Goal: Check status: Check status

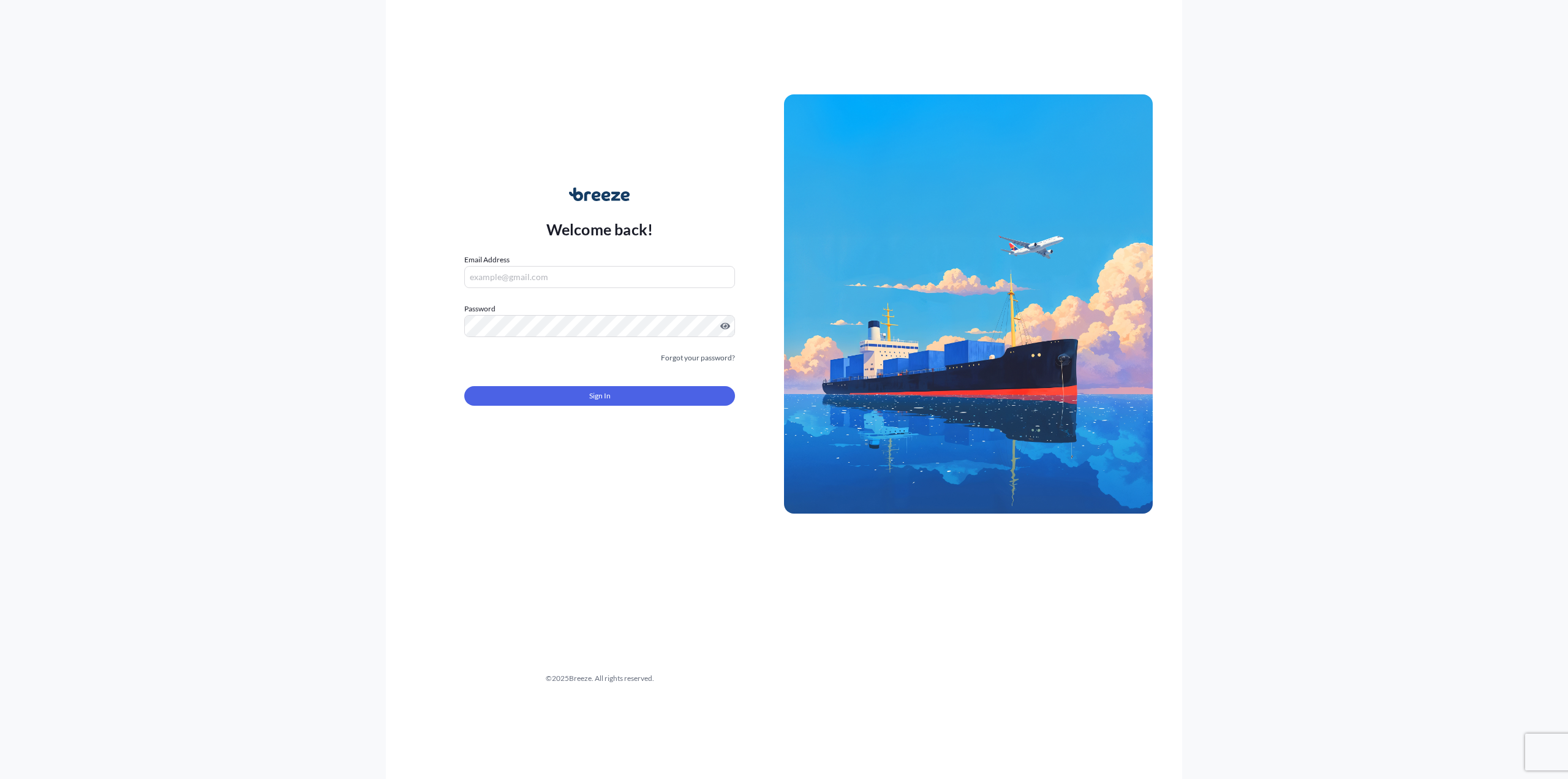
click at [499, 280] on input "Email Address" at bounding box center [599, 276] width 271 height 22
click at [634, 274] on input "Email Address" at bounding box center [599, 276] width 271 height 22
click at [507, 269] on input "Email Address" at bounding box center [599, 276] width 271 height 22
click at [509, 274] on input "Email Address" at bounding box center [599, 276] width 271 height 22
type input "[EMAIL_ADDRESS][DOMAIN_NAME]"
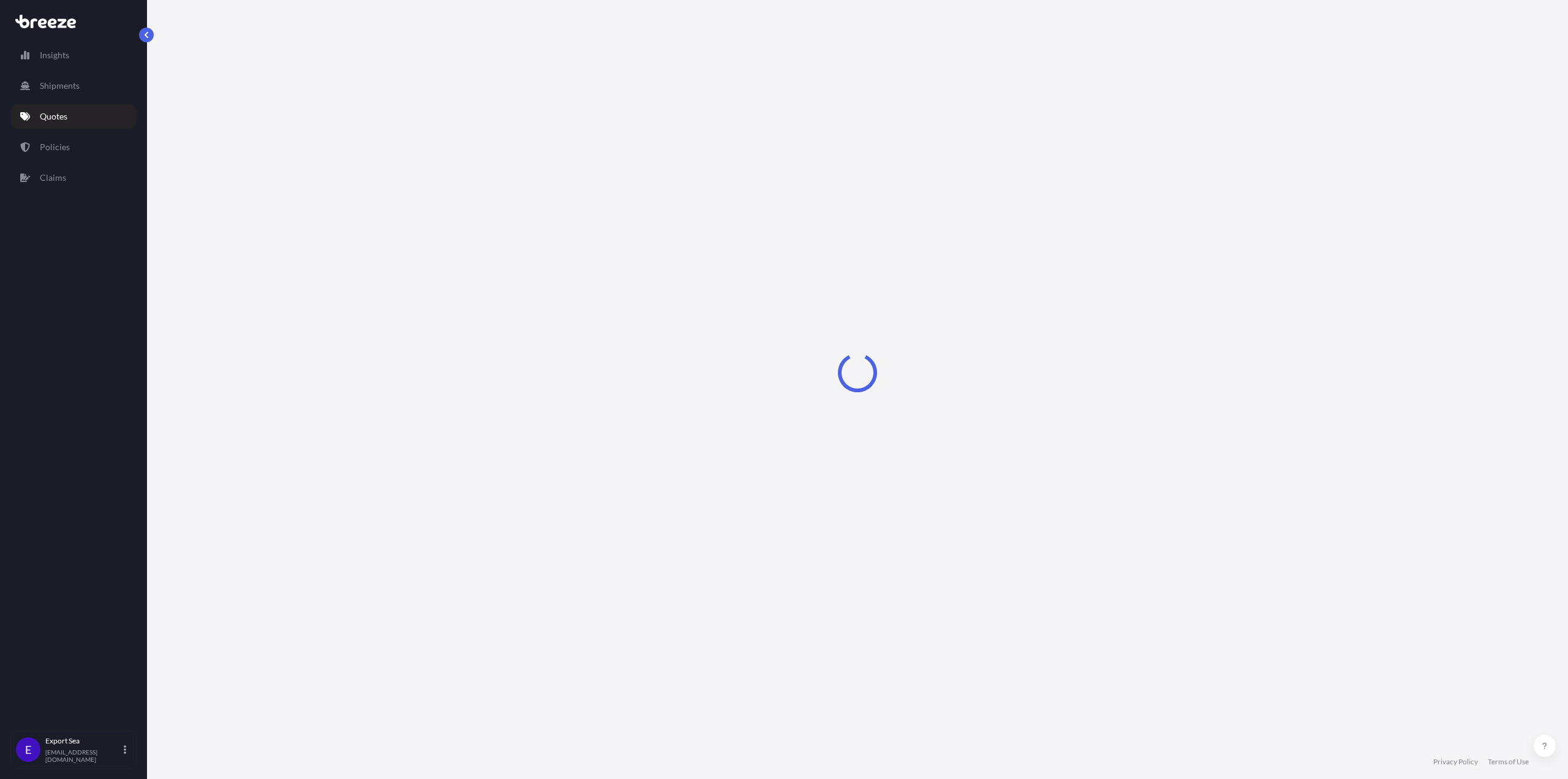
select select "Sea"
select select "1"
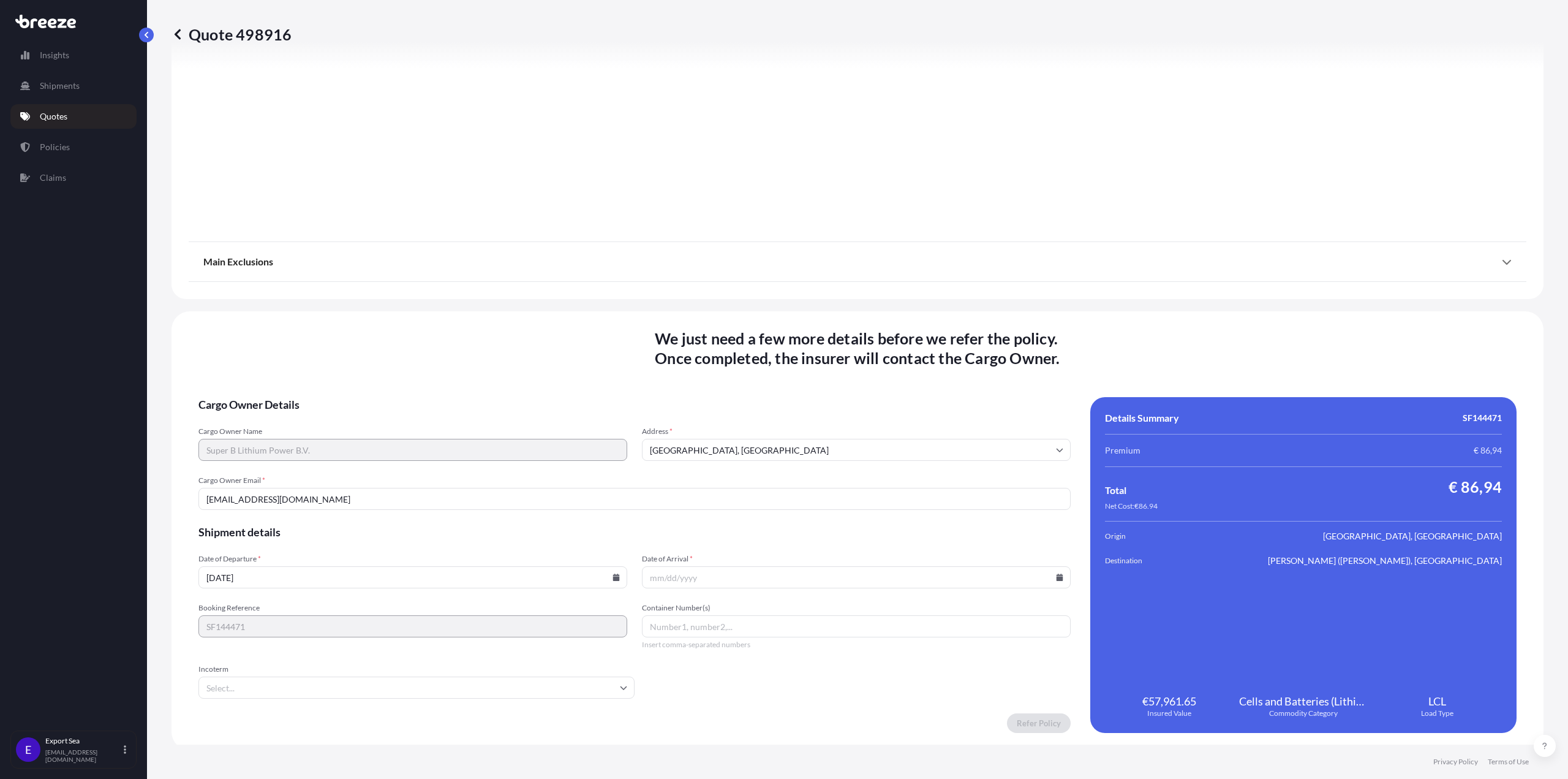
scroll to position [1353, 0]
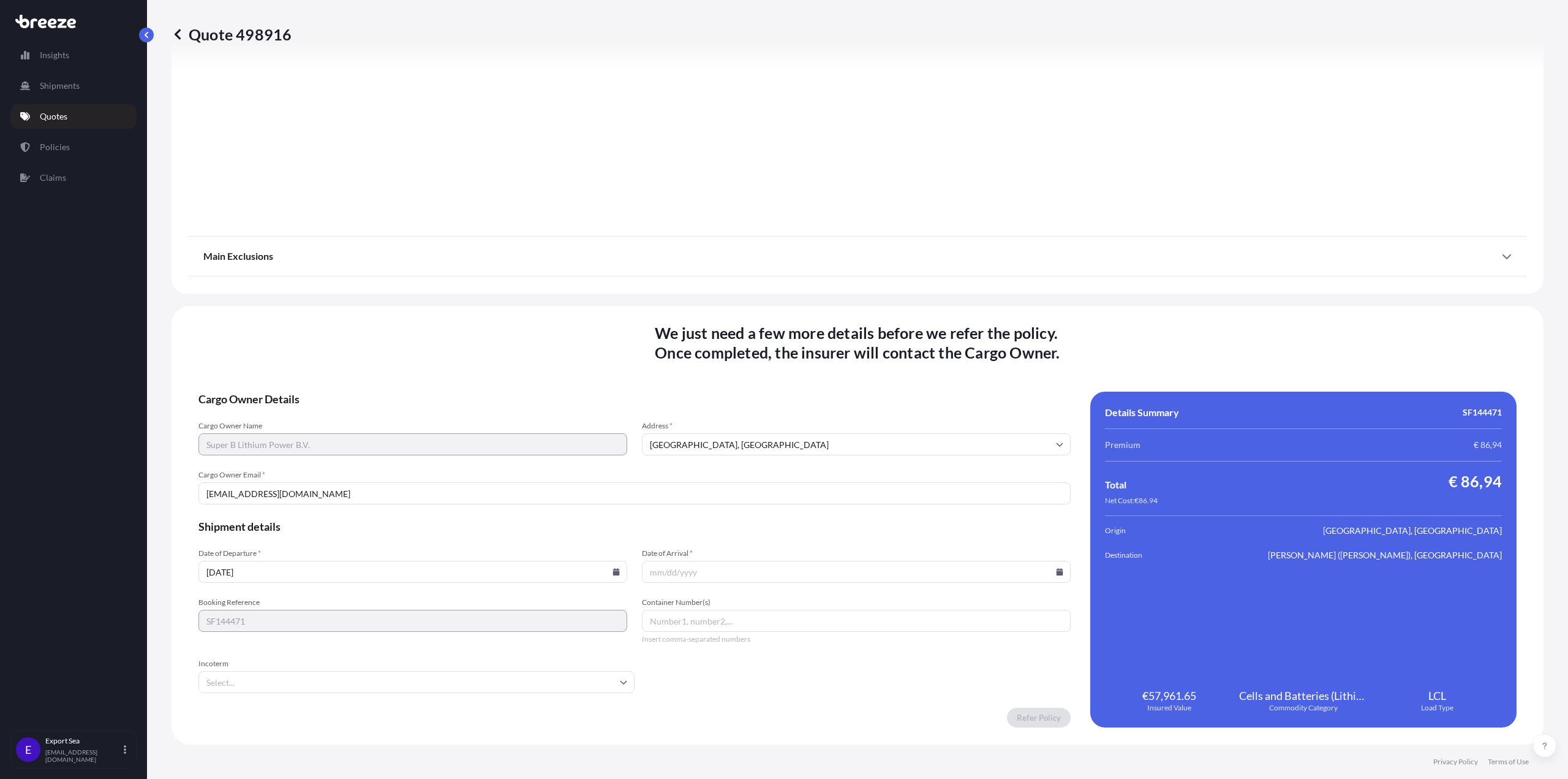
click at [729, 571] on input "Date of Arrival *" at bounding box center [855, 572] width 428 height 22
click at [727, 579] on input "Date of Arrival *" at bounding box center [855, 572] width 428 height 22
click at [1052, 566] on input "Date of Arrival *" at bounding box center [855, 572] width 428 height 22
click at [1056, 572] on icon at bounding box center [1059, 572] width 6 height 7
click at [930, 360] on button at bounding box center [935, 365] width 19 height 19
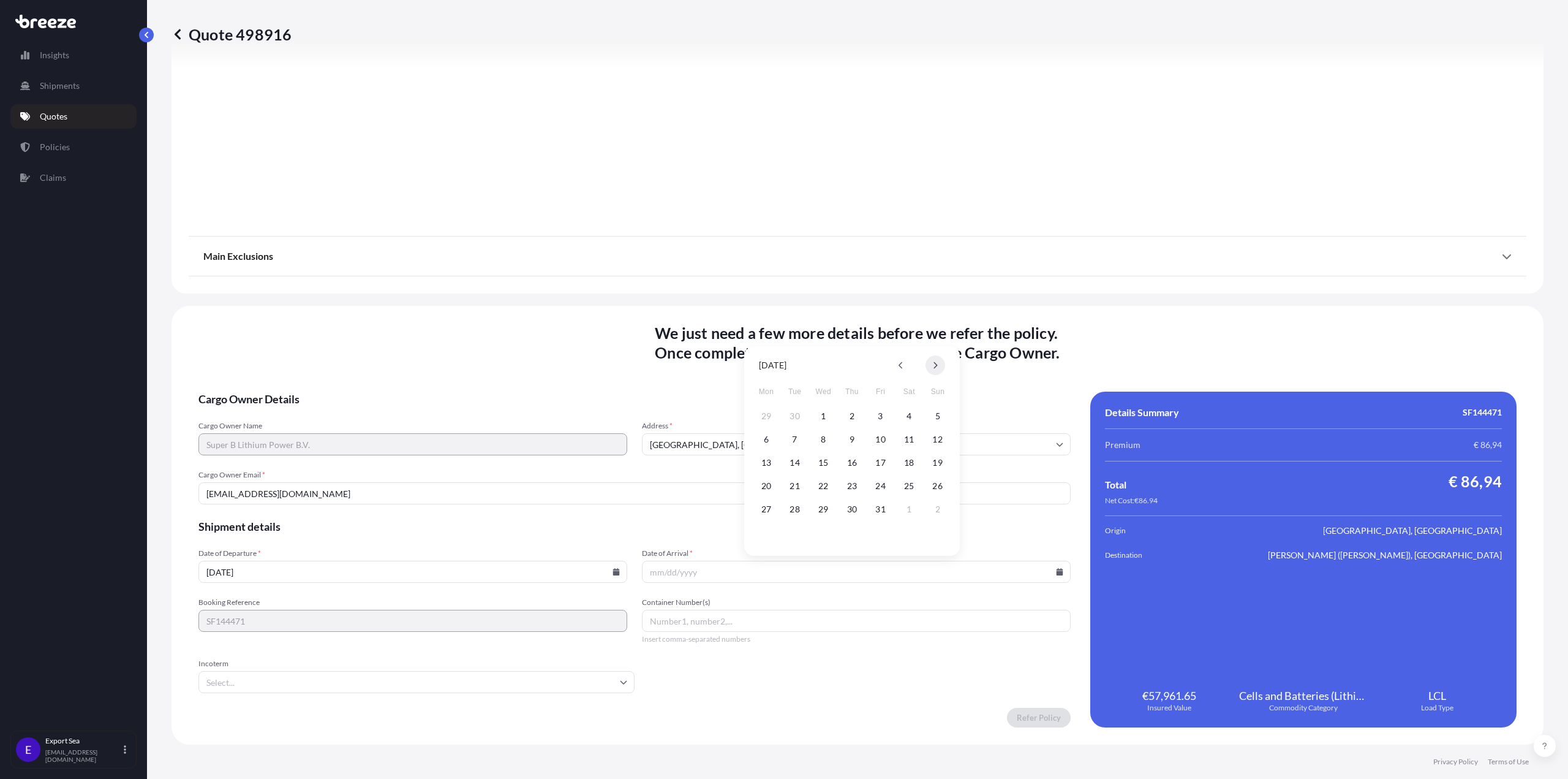
click at [930, 360] on button at bounding box center [935, 365] width 19 height 19
click at [775, 447] on div "3 4 5 6 7 8 9" at bounding box center [852, 439] width 196 height 22
click at [768, 436] on button "3" at bounding box center [766, 439] width 19 height 19
type input "[DATE]"
drag, startPoint x: 703, startPoint y: 685, endPoint x: 672, endPoint y: 682, distance: 31.1
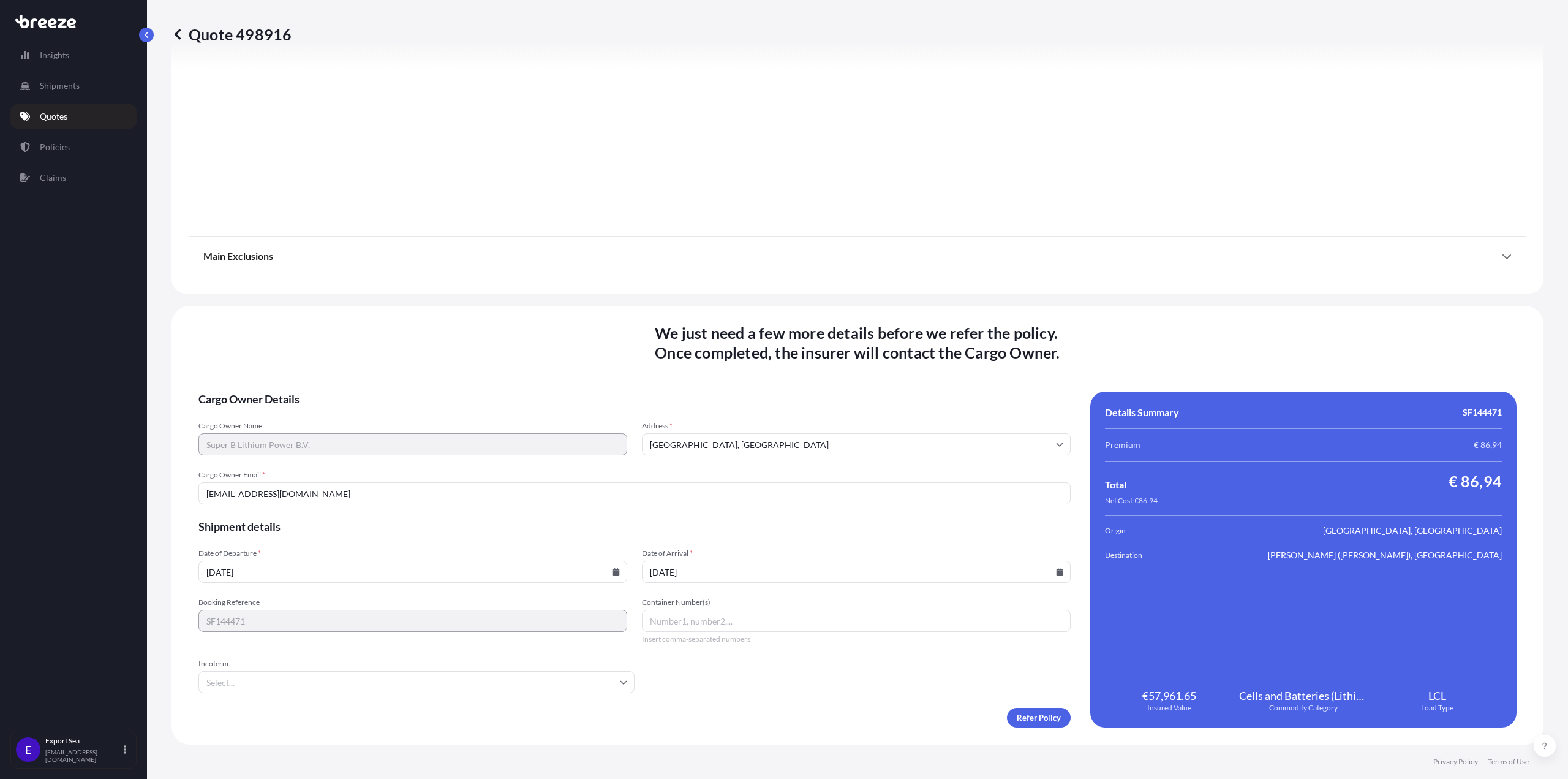
click at [700, 686] on form "Cargo Owner Details Cargo Owner Name Super B Lithium Power B.V. Address * Henge…" at bounding box center [634, 559] width 872 height 336
click at [561, 681] on input "Incoterm" at bounding box center [417, 681] width 436 height 22
click at [469, 558] on li "CIF" at bounding box center [415, 561] width 423 height 23
click at [843, 703] on form "Cargo Owner Details Cargo Owner Name Super B Lithium Power B.V. Address * Henge…" at bounding box center [634, 559] width 872 height 336
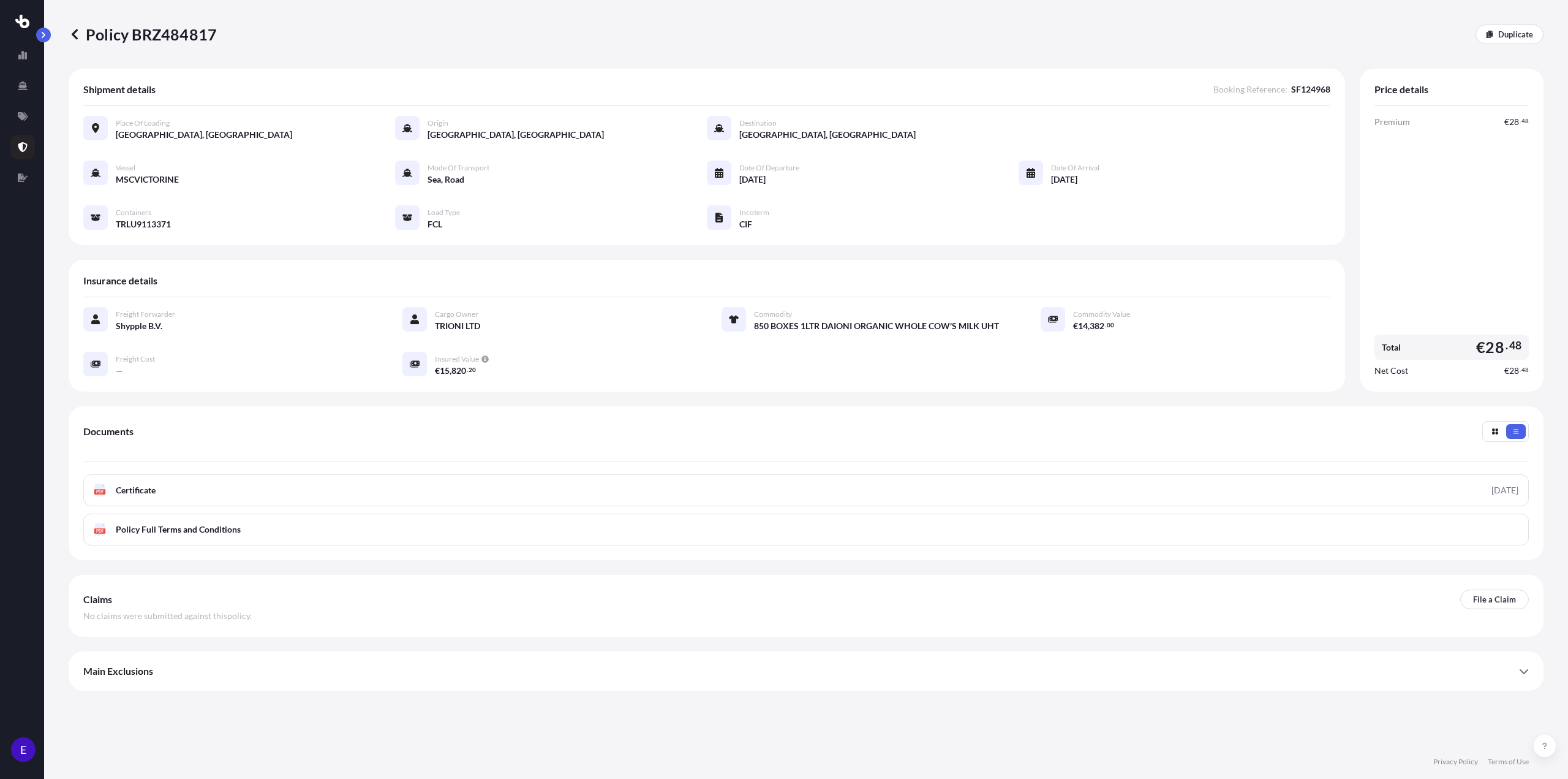
click at [73, 41] on link at bounding box center [75, 34] width 12 height 19
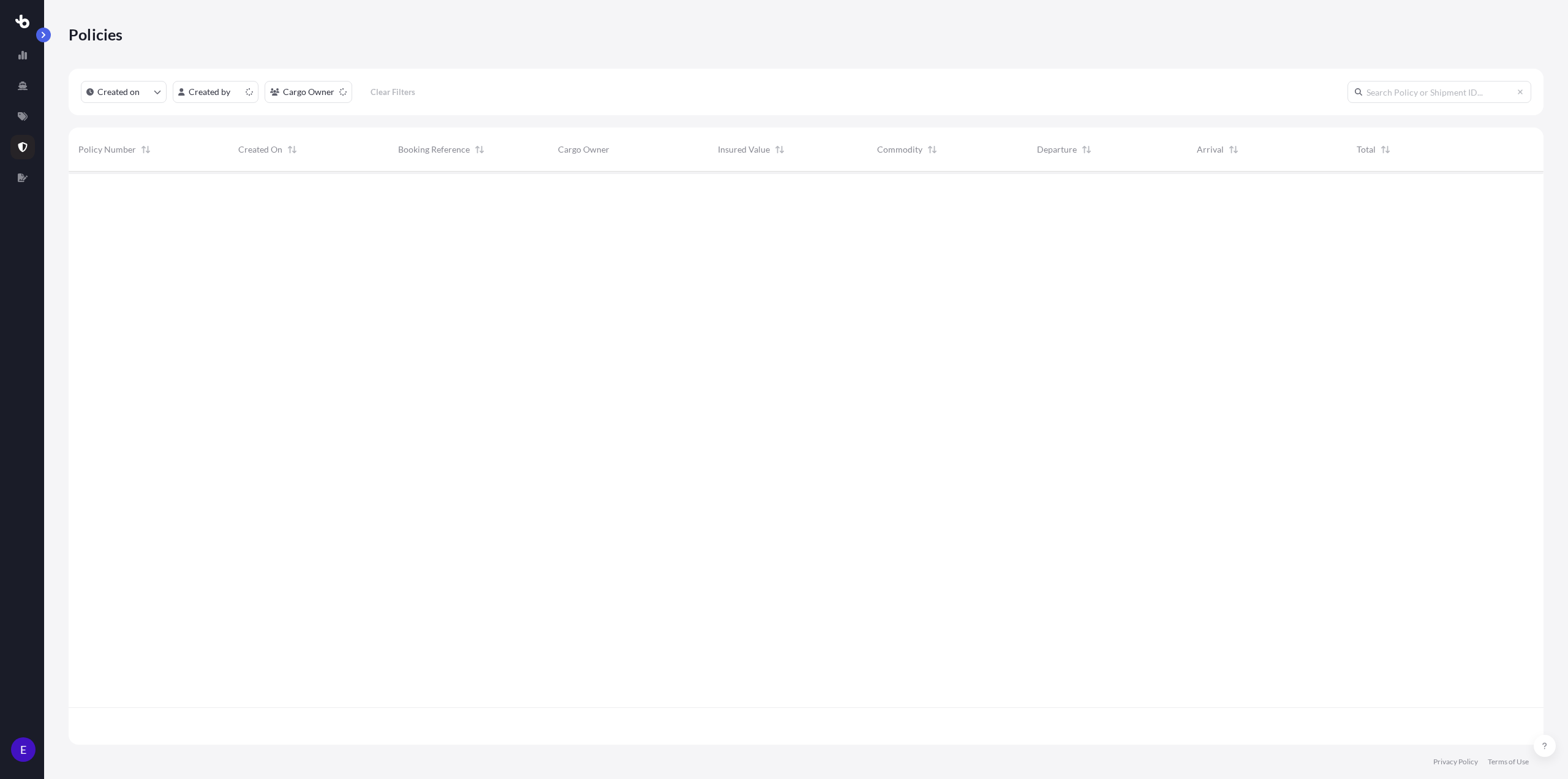
scroll to position [571, 1465]
click at [1466, 95] on input "text" at bounding box center [1440, 92] width 184 height 22
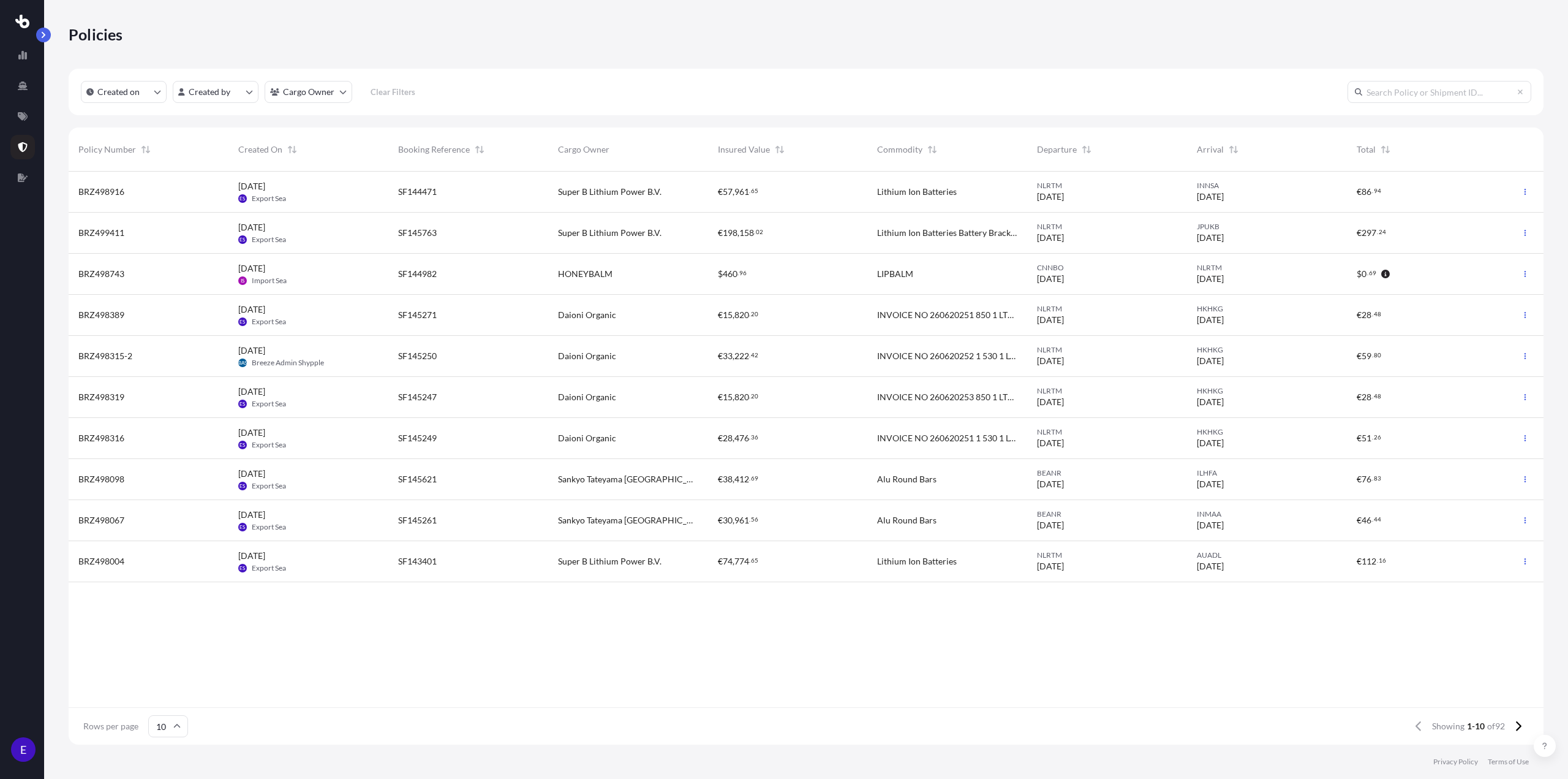
paste input "498916"
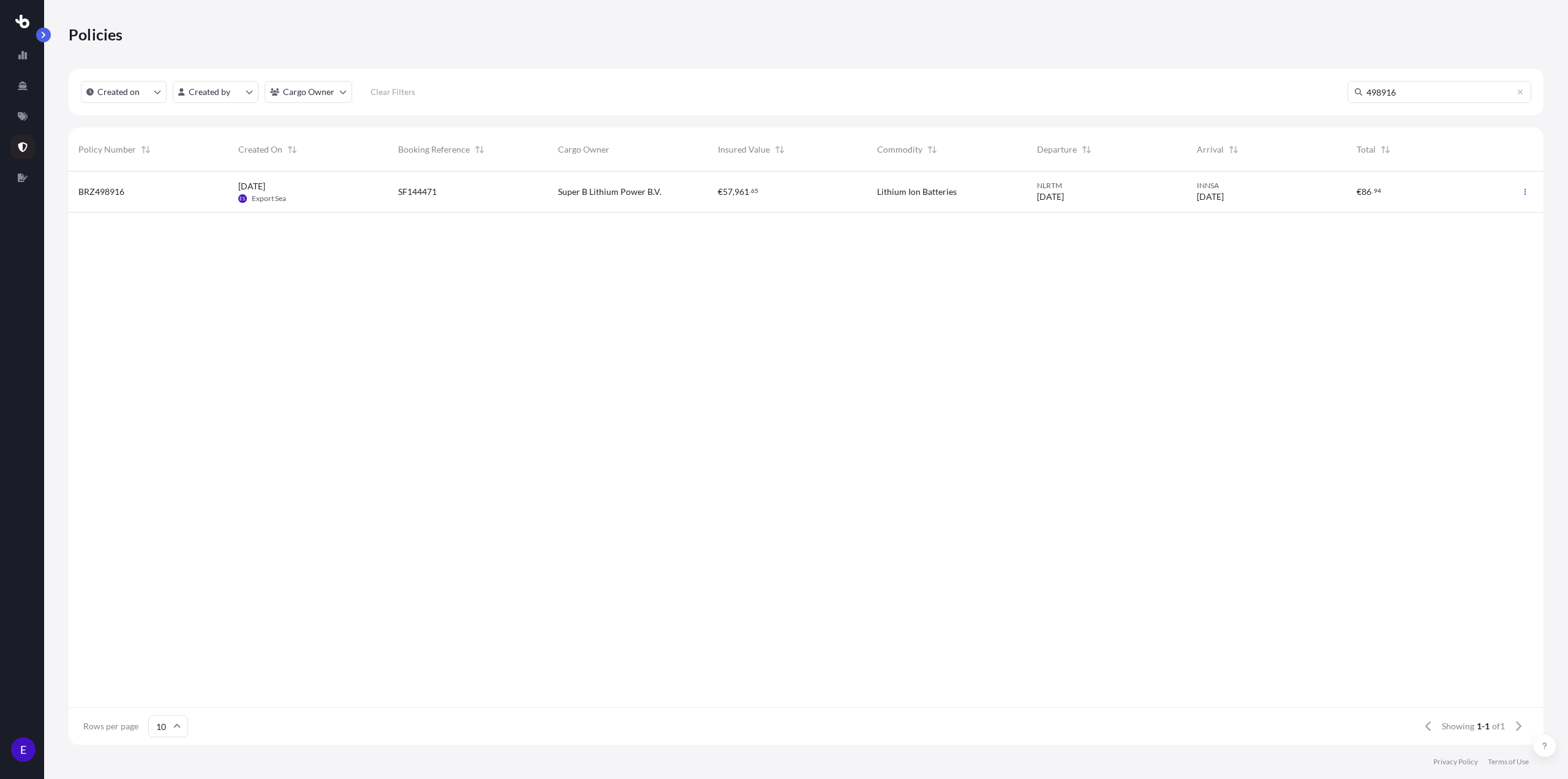
type input "498916"
click at [444, 205] on div "SF144471" at bounding box center [468, 192] width 160 height 41
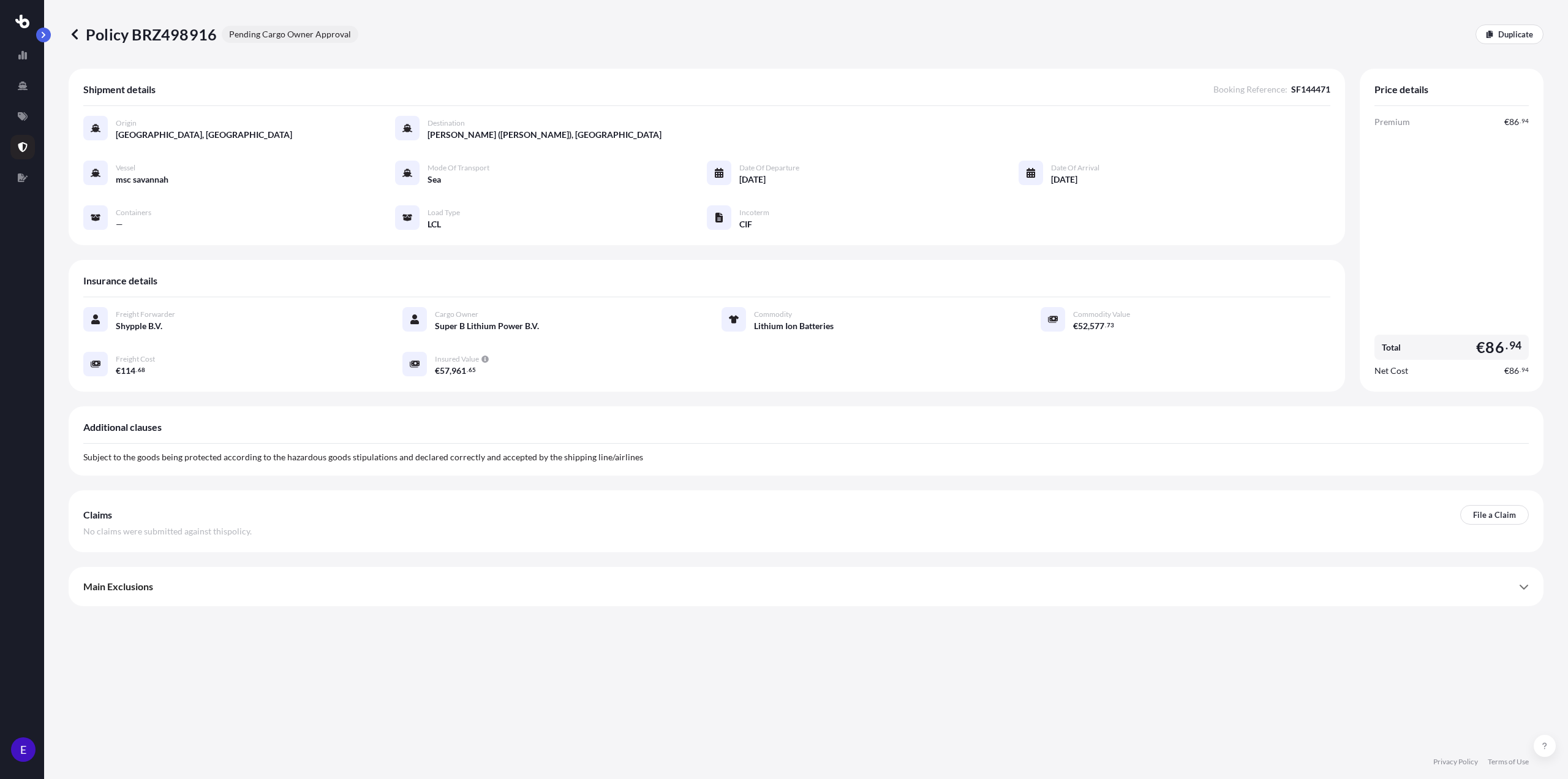
click at [1436, 200] on div "Premium € 86 . 94 Total € 86 . 94 Net Cost € 86 . 94" at bounding box center [1451, 246] width 154 height 261
click at [1511, 601] on div "Main Exclusions" at bounding box center [806, 586] width 1445 height 29
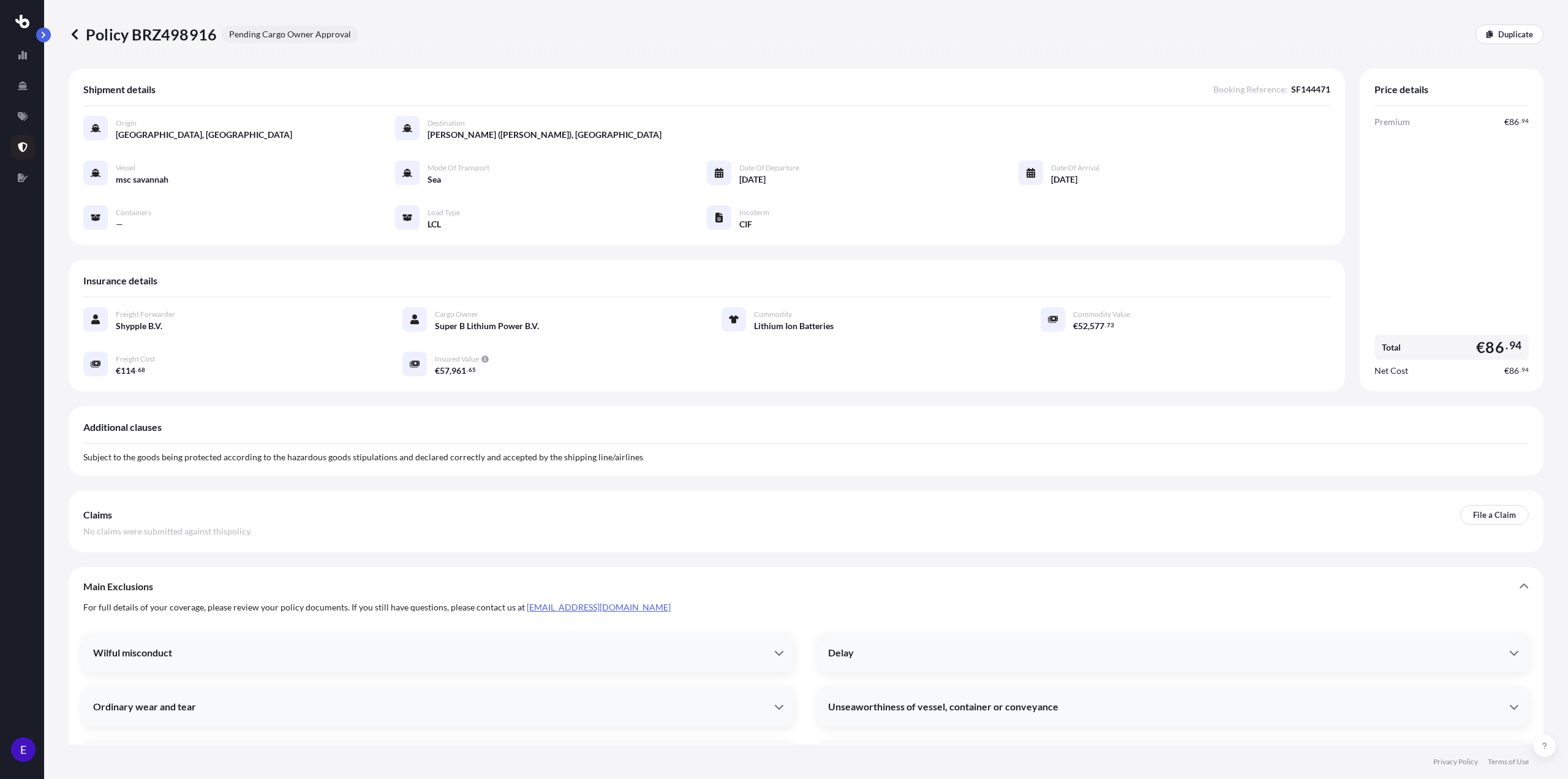
click at [82, 39] on p "Policy BRZ498916" at bounding box center [143, 34] width 149 height 19
click at [80, 39] on p "Policy BRZ498916" at bounding box center [143, 34] width 149 height 19
click at [82, 39] on p "Policy BRZ498916" at bounding box center [143, 34] width 149 height 19
click at [72, 33] on icon at bounding box center [75, 34] width 12 height 12
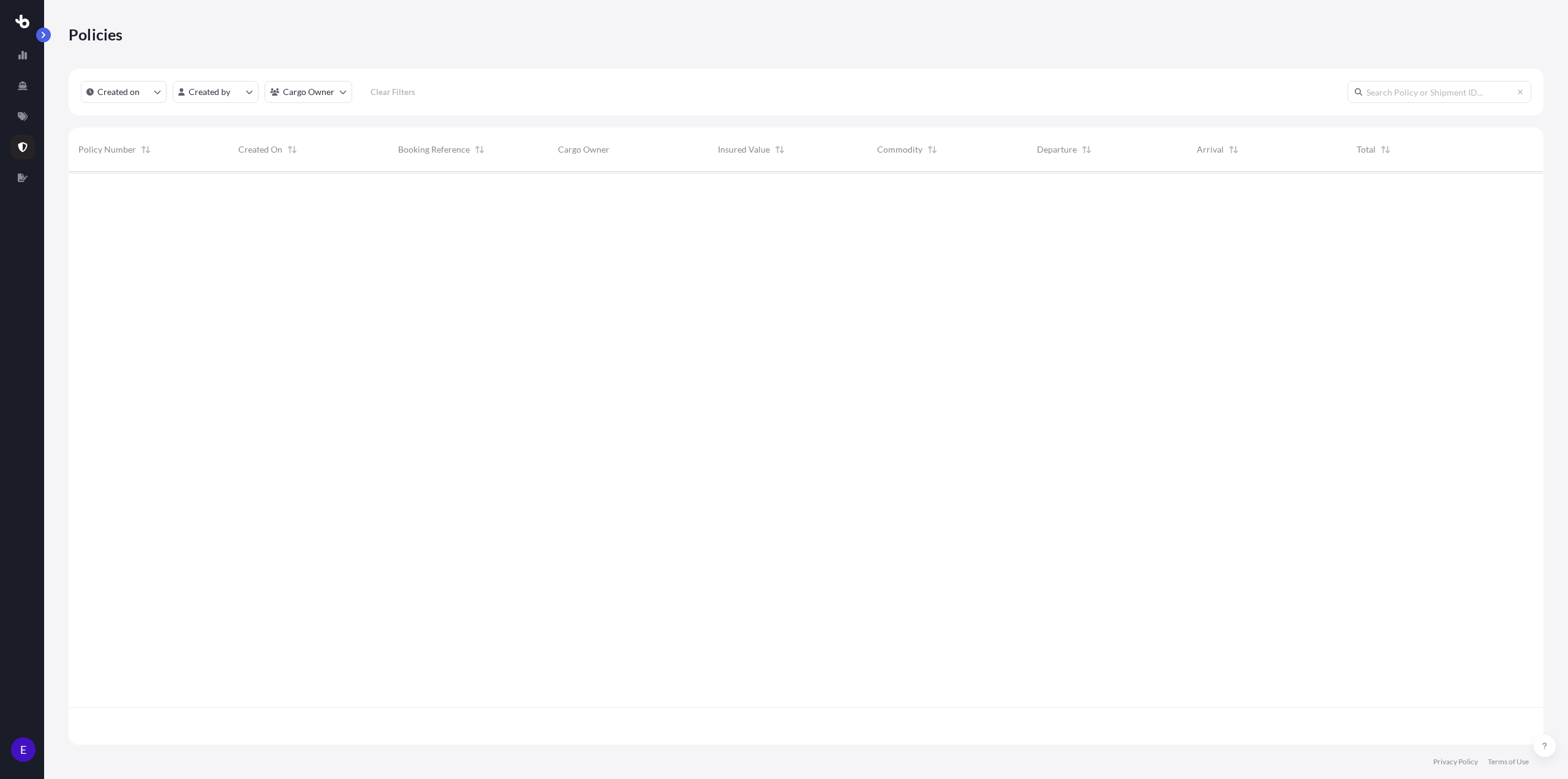
scroll to position [571, 1465]
